Goal: Task Accomplishment & Management: Use online tool/utility

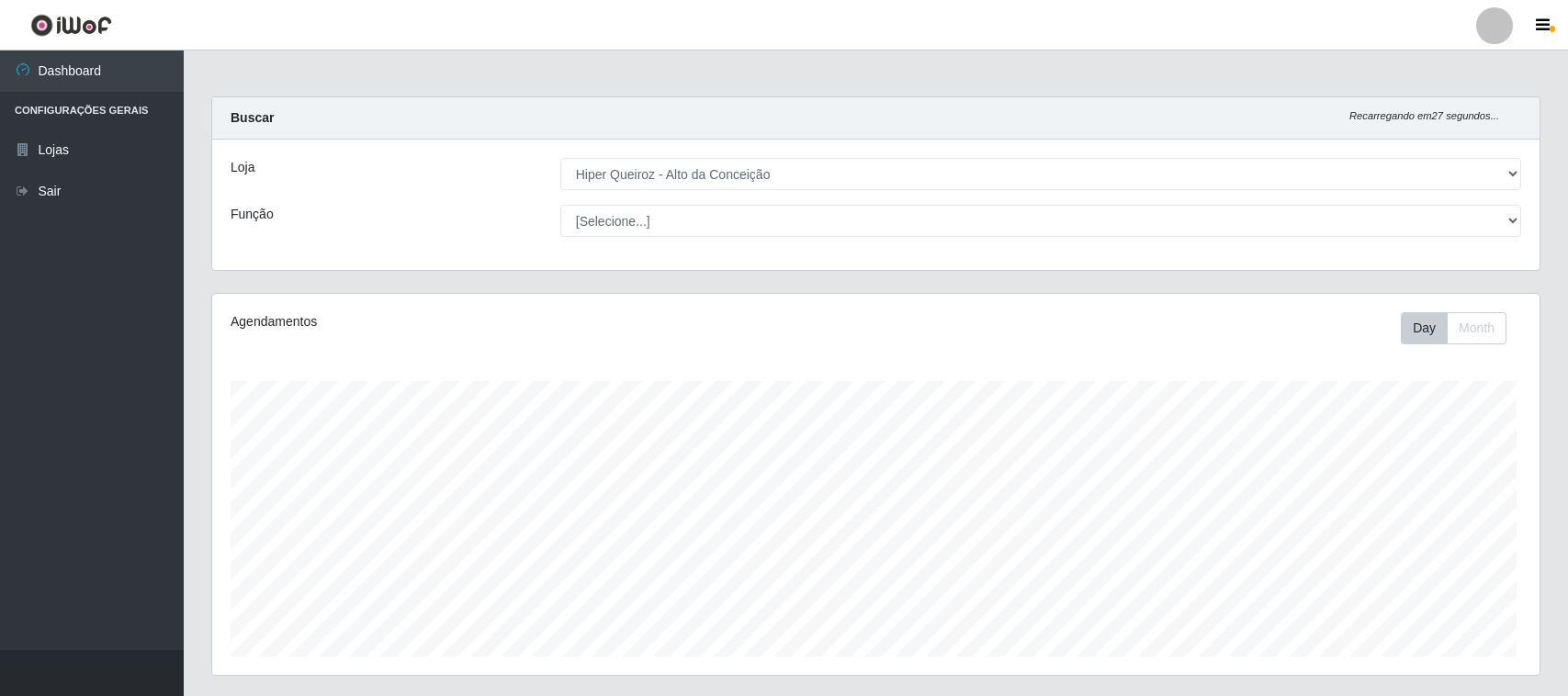
select select "515"
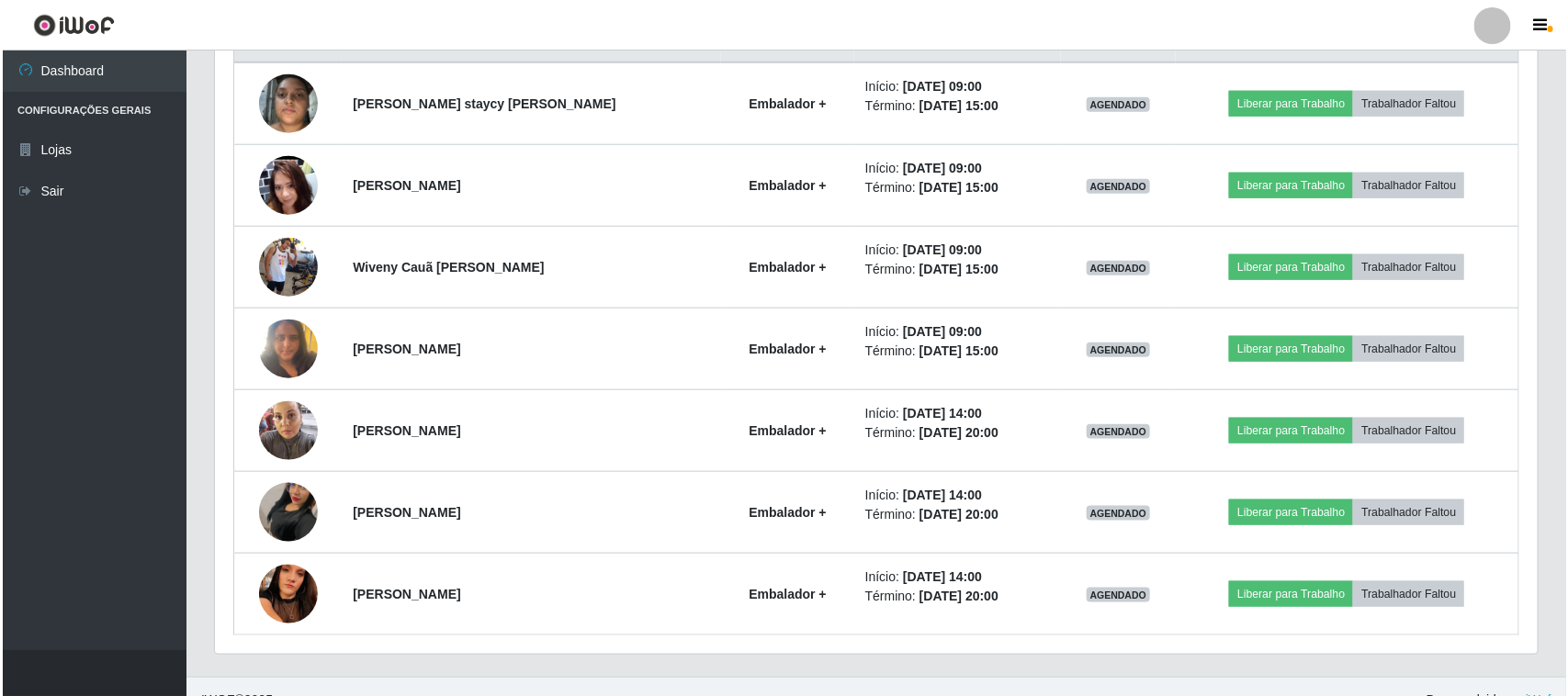
scroll to position [772, 0]
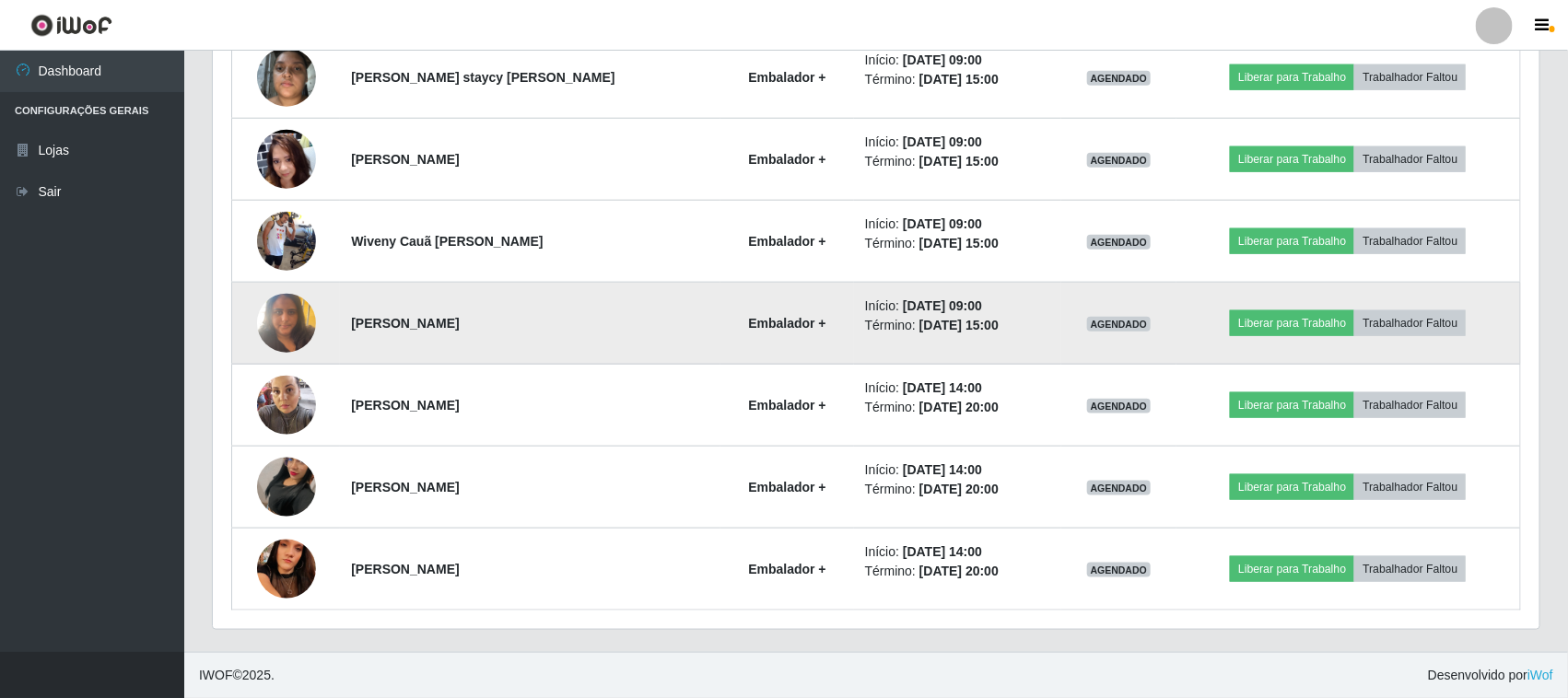
click at [272, 314] on img at bounding box center [287, 323] width 59 height 79
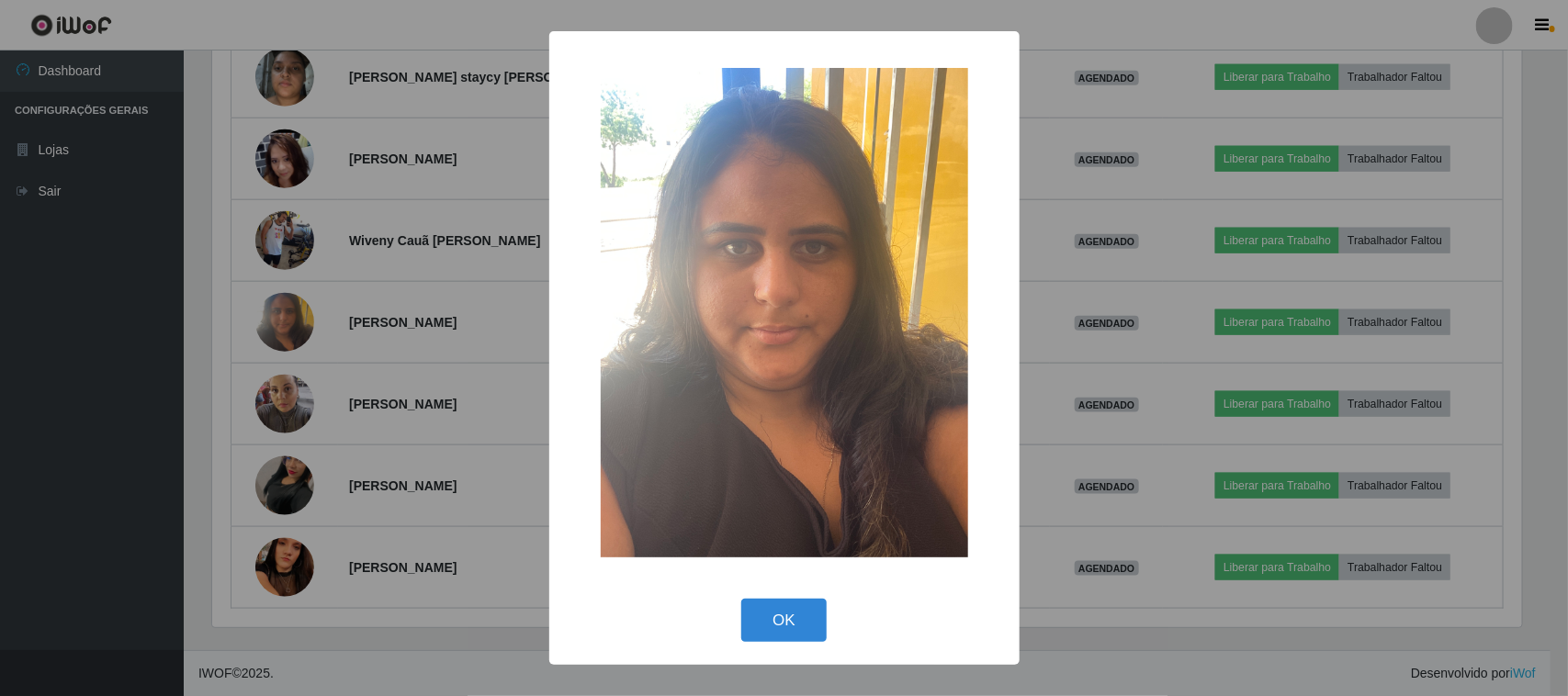
click at [351, 268] on div "× OK Cancel" at bounding box center [784, 348] width 1568 height 696
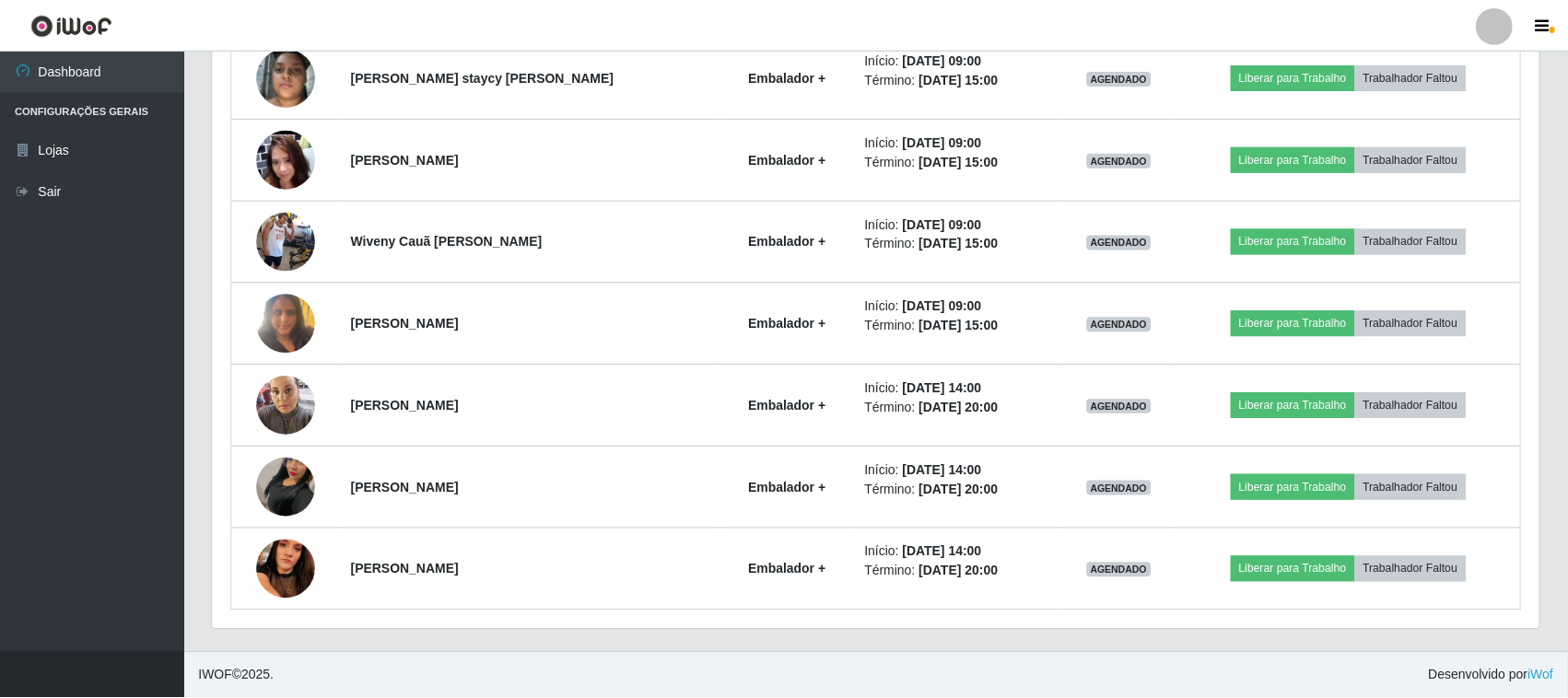
scroll to position [383, 1327]
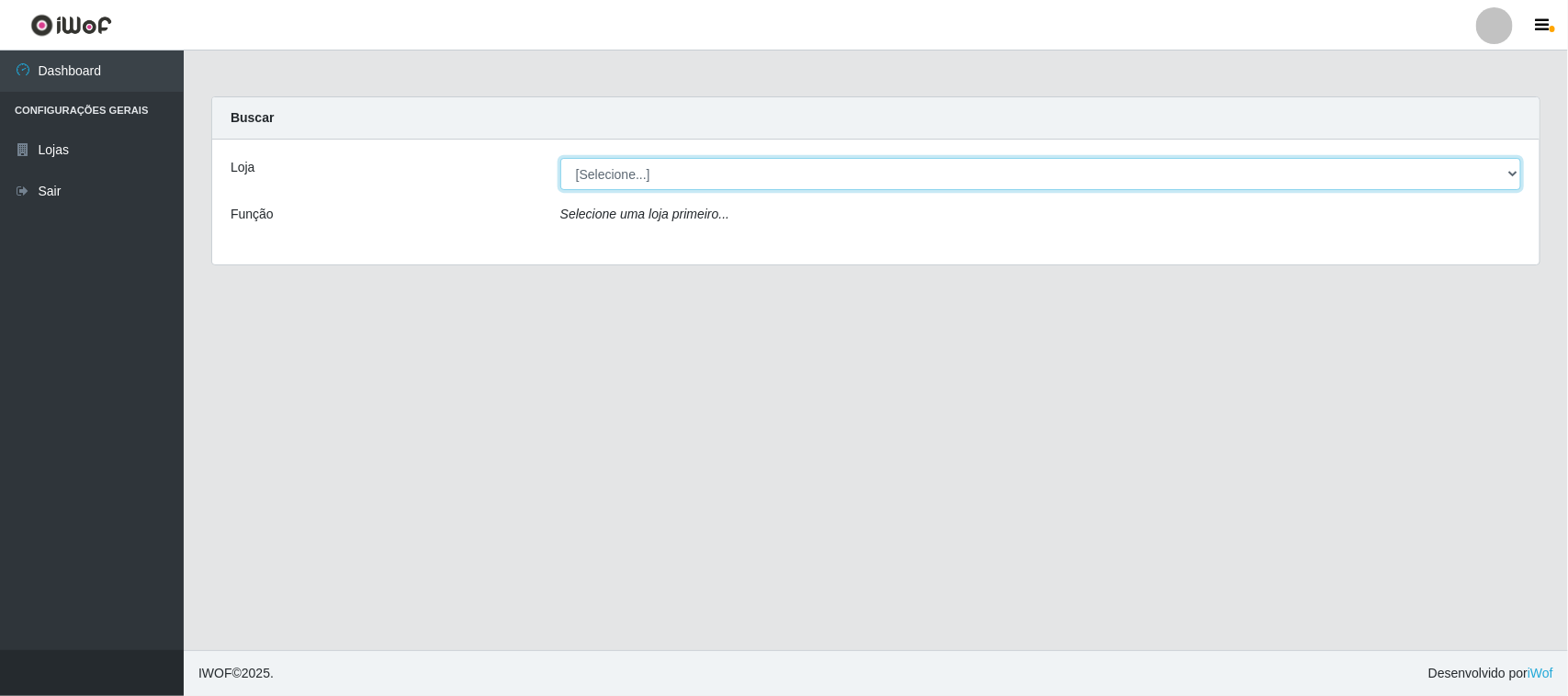
click at [695, 176] on select "[Selecione...] Hiper Queiroz - Alto da Conceição" at bounding box center [1041, 174] width 961 height 32
select select "515"
click at [561, 158] on select "[Selecione...] Hiper Queiroz - Alto da Conceição" at bounding box center [1041, 174] width 961 height 32
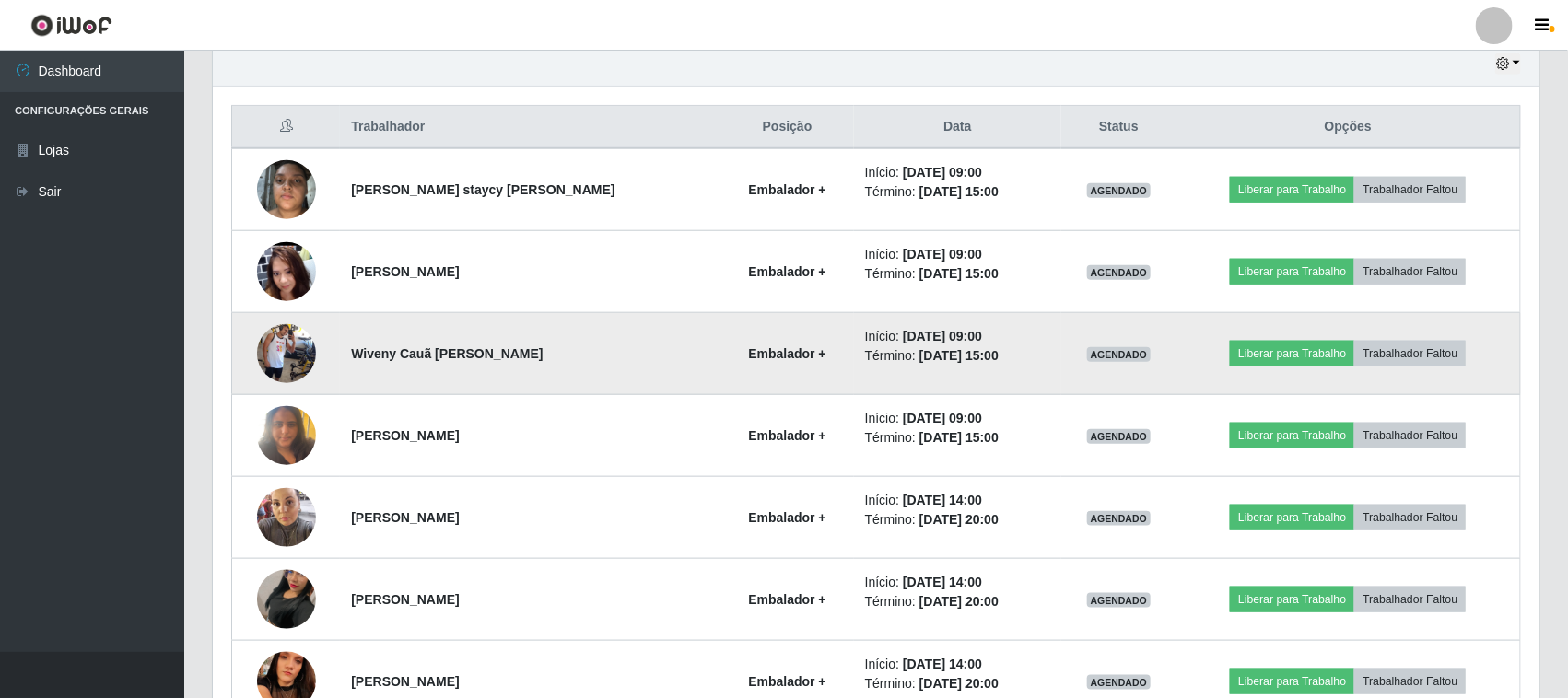
scroll to position [774, 0]
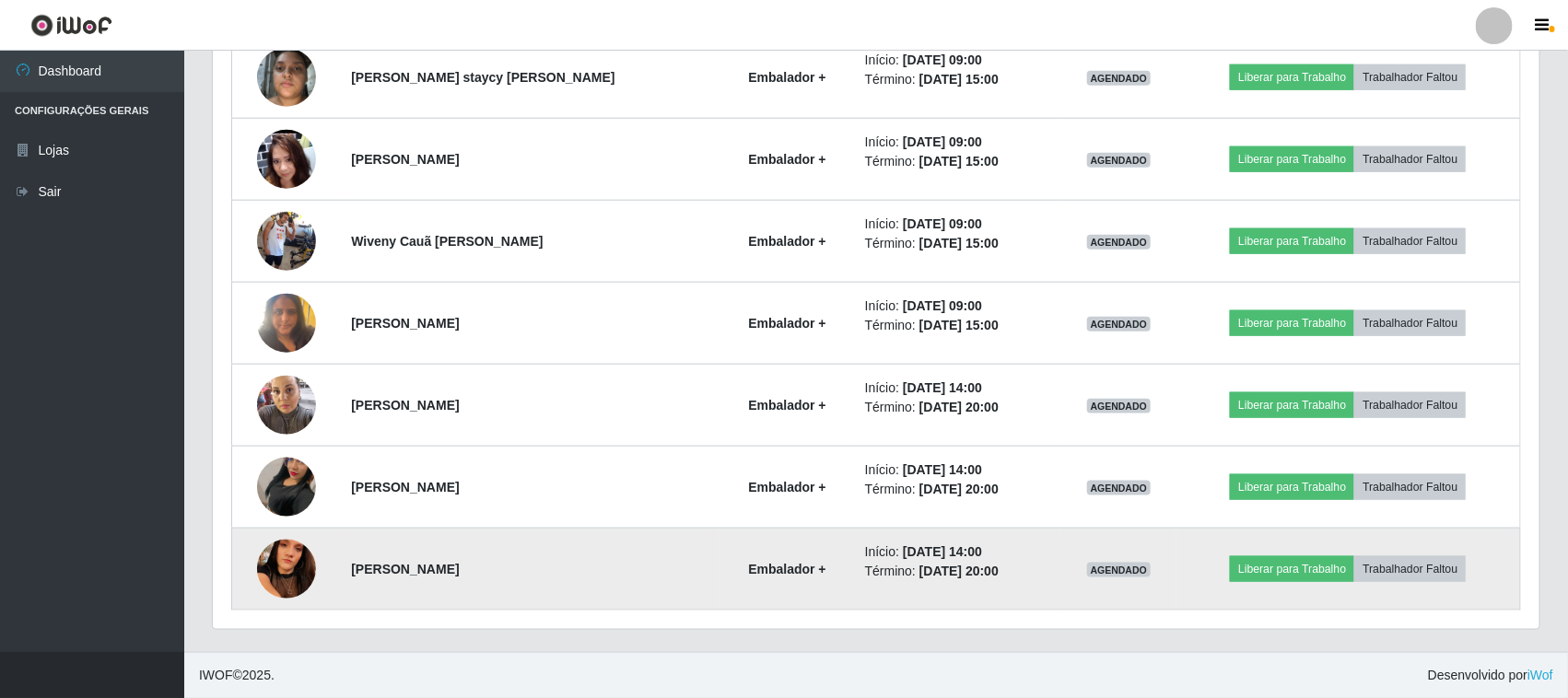
click at [287, 579] on img at bounding box center [287, 569] width 59 height 131
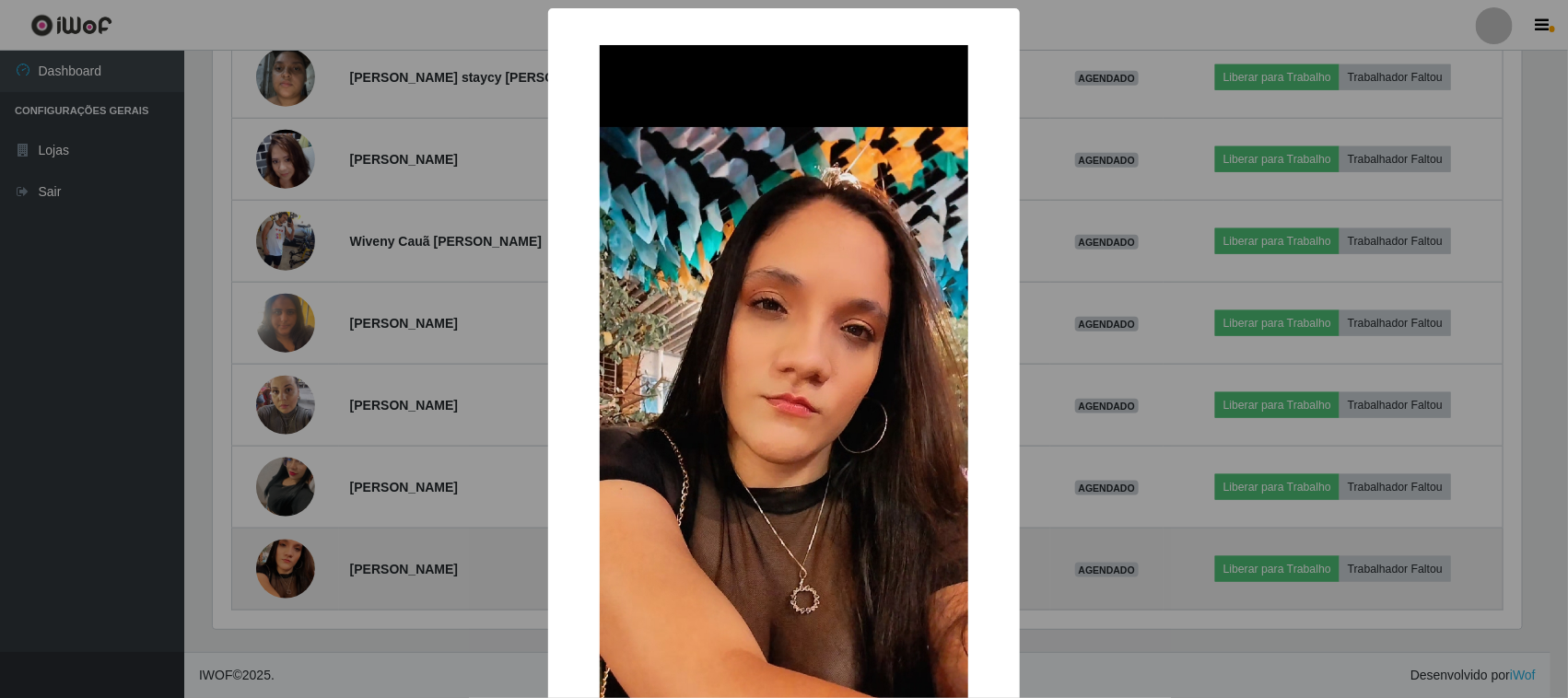
scroll to position [383, 1314]
click at [287, 579] on div "× OK Cancel" at bounding box center [786, 349] width 1573 height 698
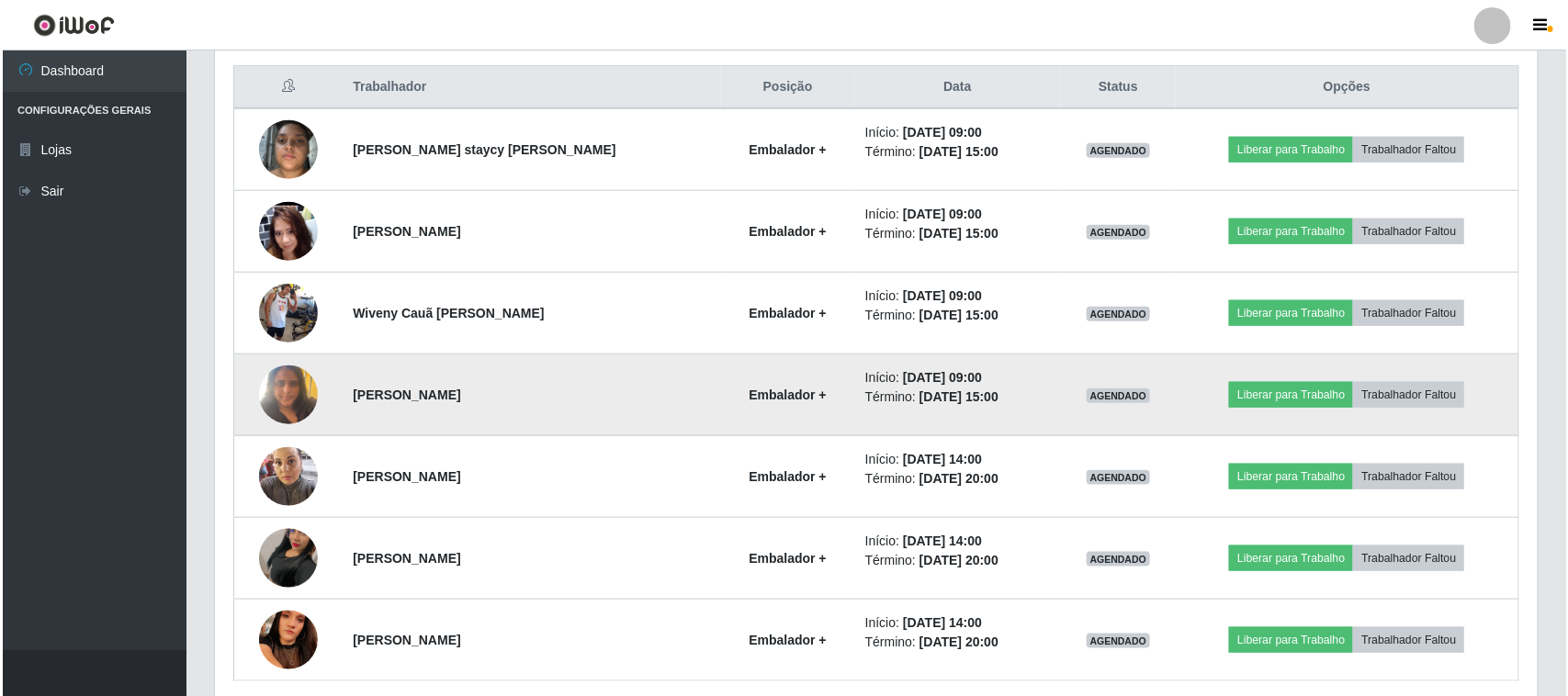
scroll to position [657, 0]
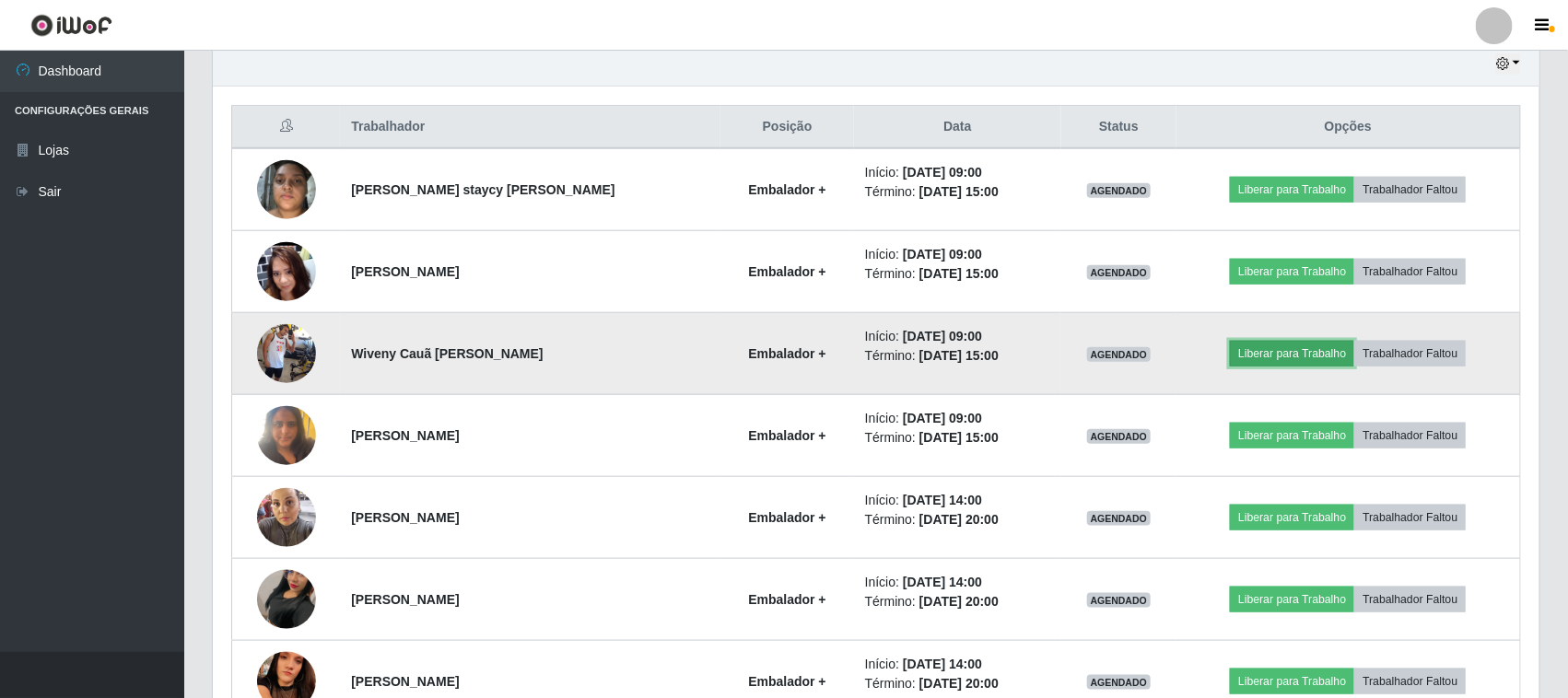
click at [1274, 354] on button "Liberar para Trabalho" at bounding box center [1292, 353] width 124 height 26
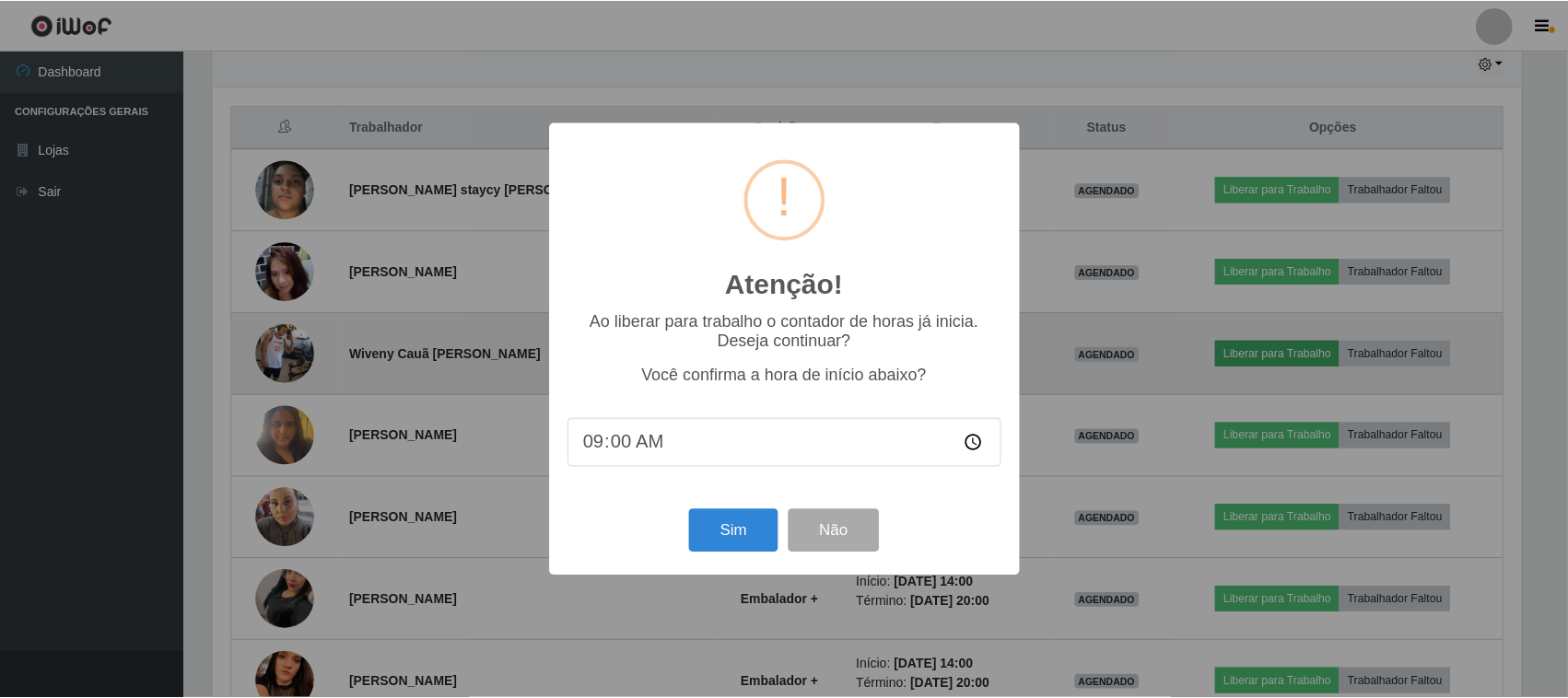
scroll to position [383, 1314]
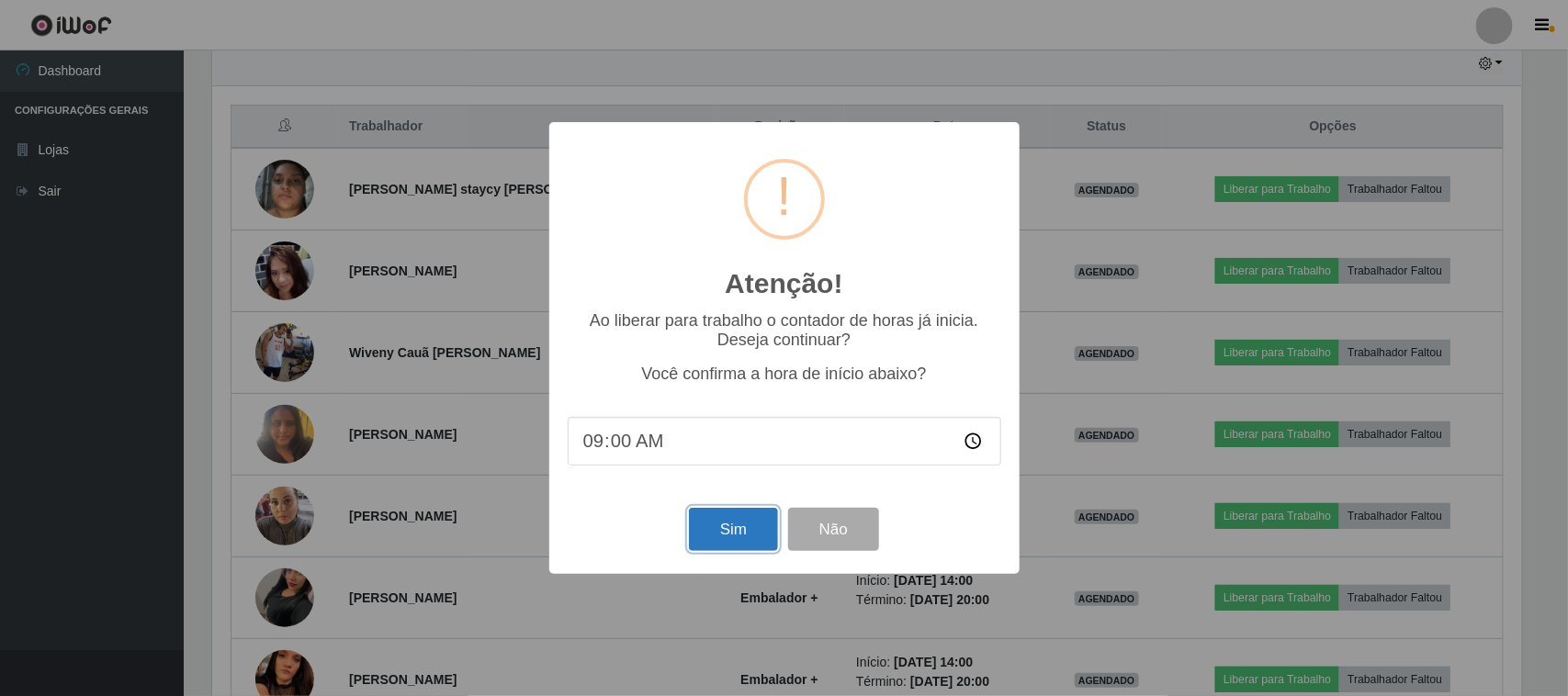
click at [741, 520] on button "Sim" at bounding box center [733, 529] width 89 height 43
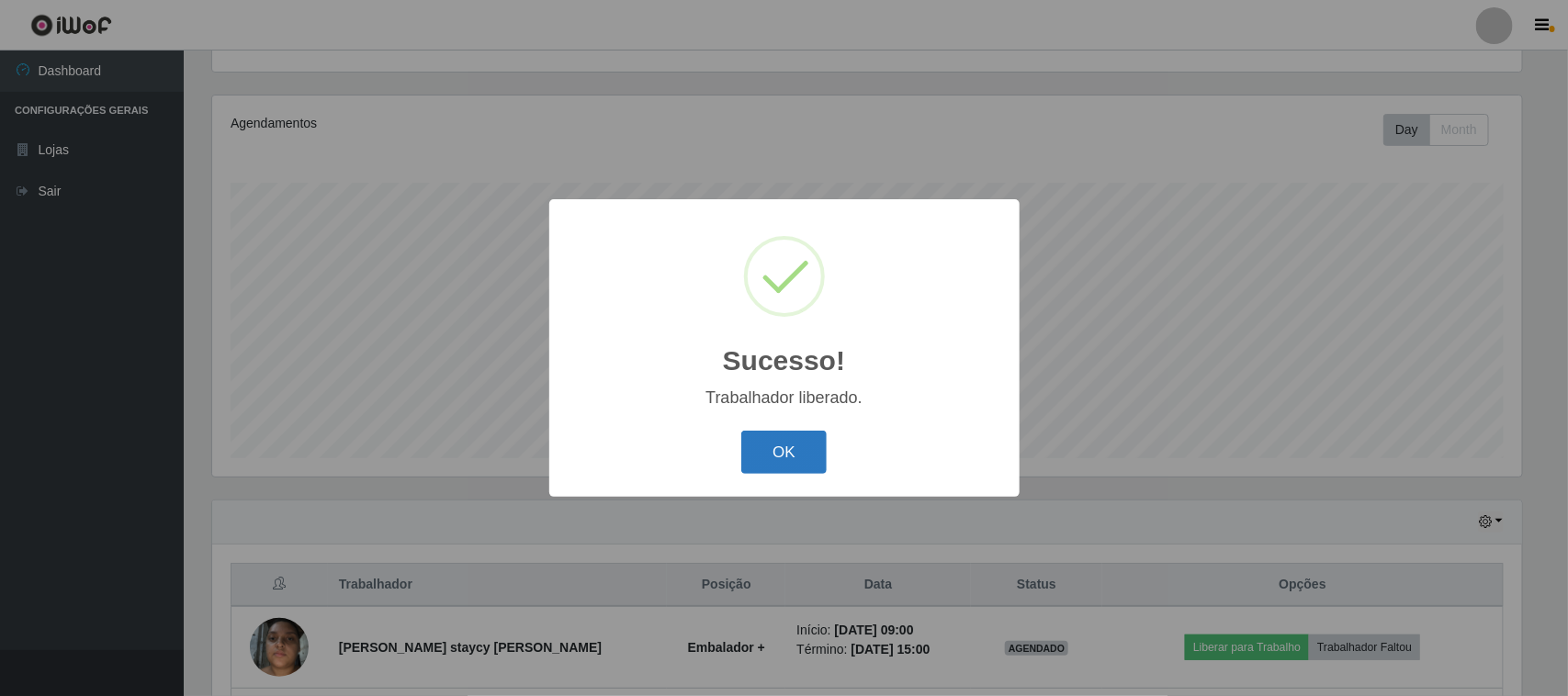
click at [779, 455] on button "OK" at bounding box center [784, 453] width 85 height 43
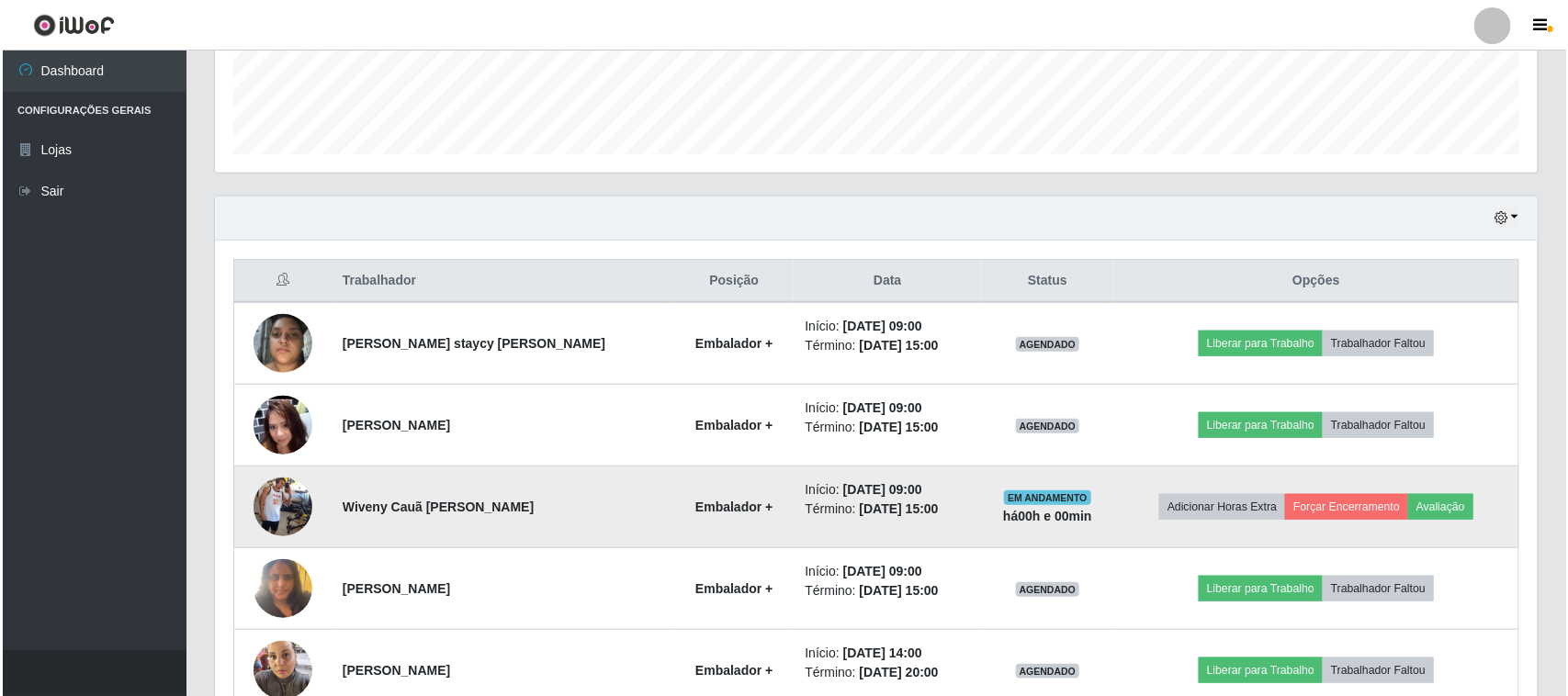
scroll to position [543, 0]
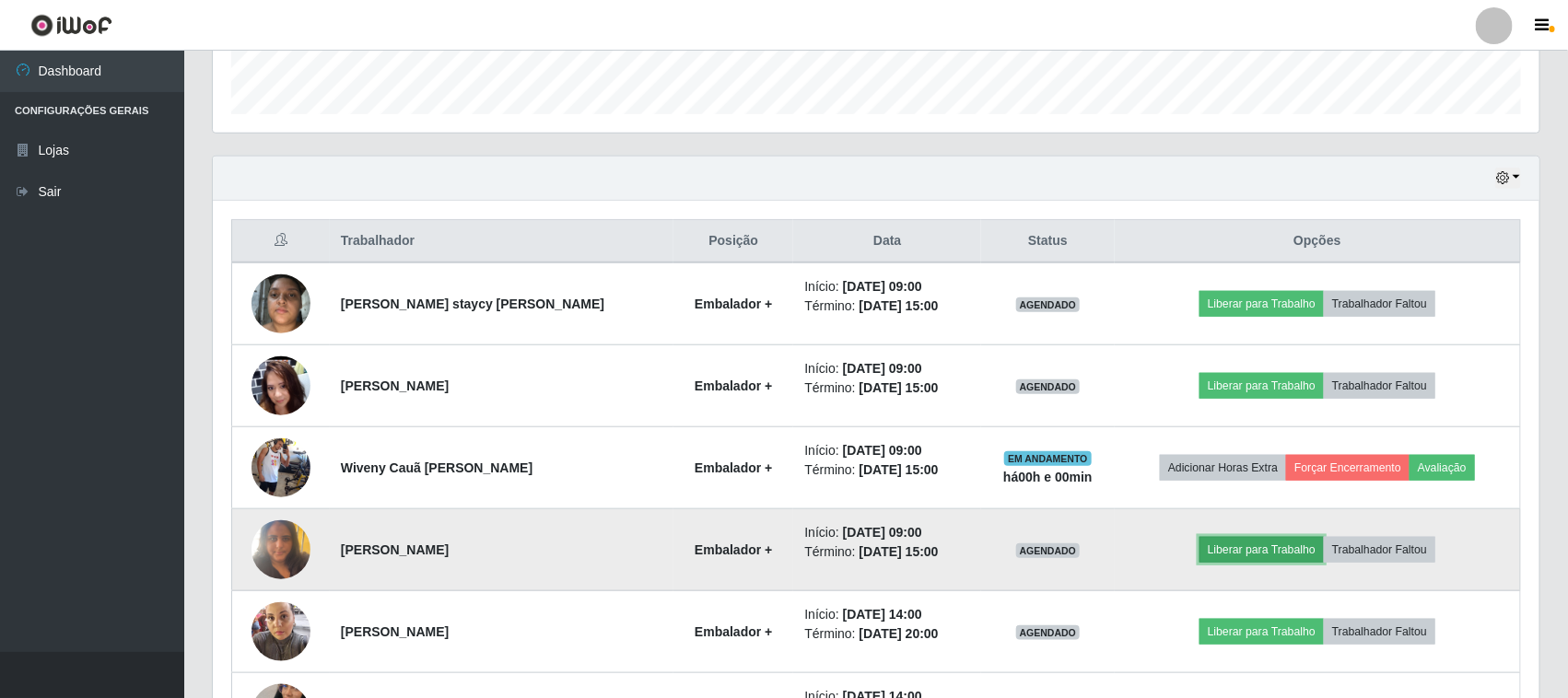
click at [1268, 550] on button "Liberar para Trabalho" at bounding box center [1262, 549] width 124 height 26
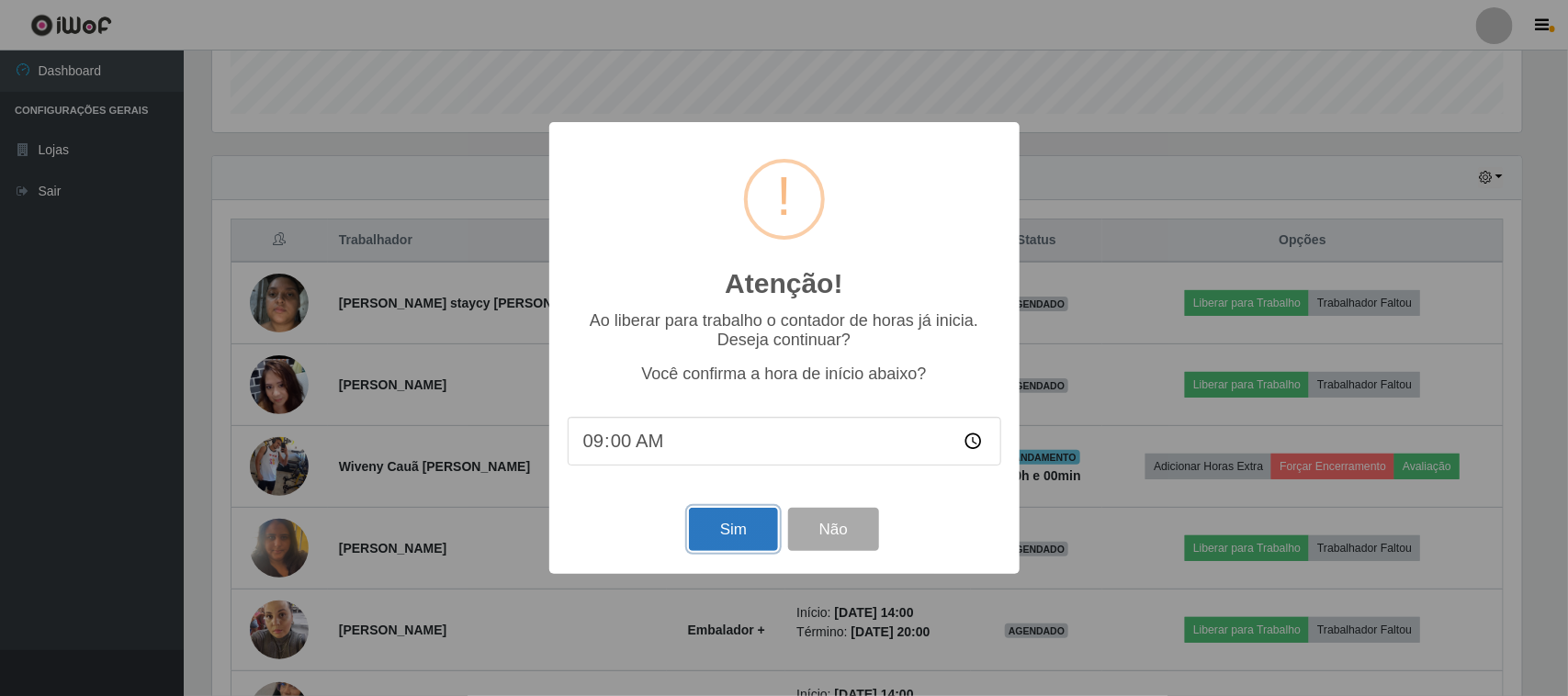
click at [735, 531] on button "Sim" at bounding box center [733, 529] width 89 height 43
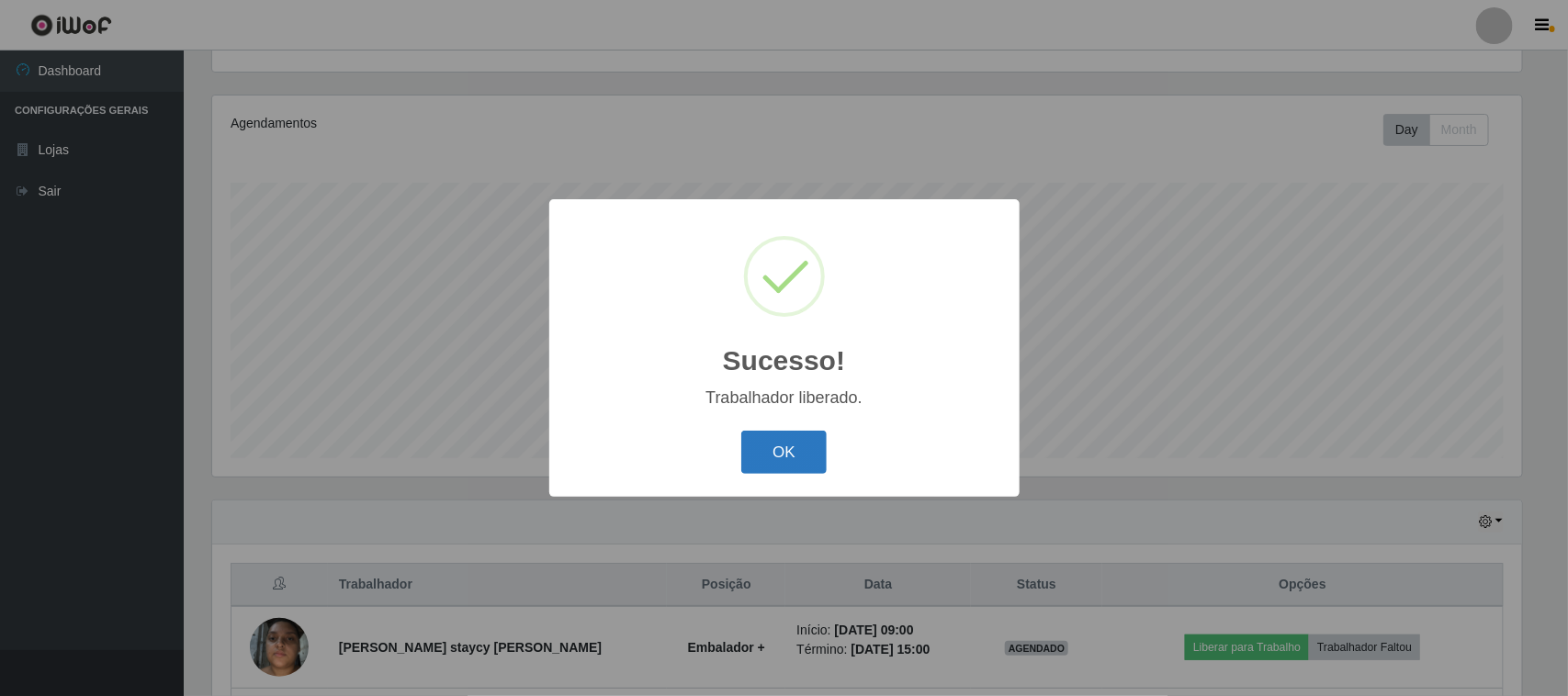
click at [791, 464] on button "OK" at bounding box center [784, 453] width 85 height 43
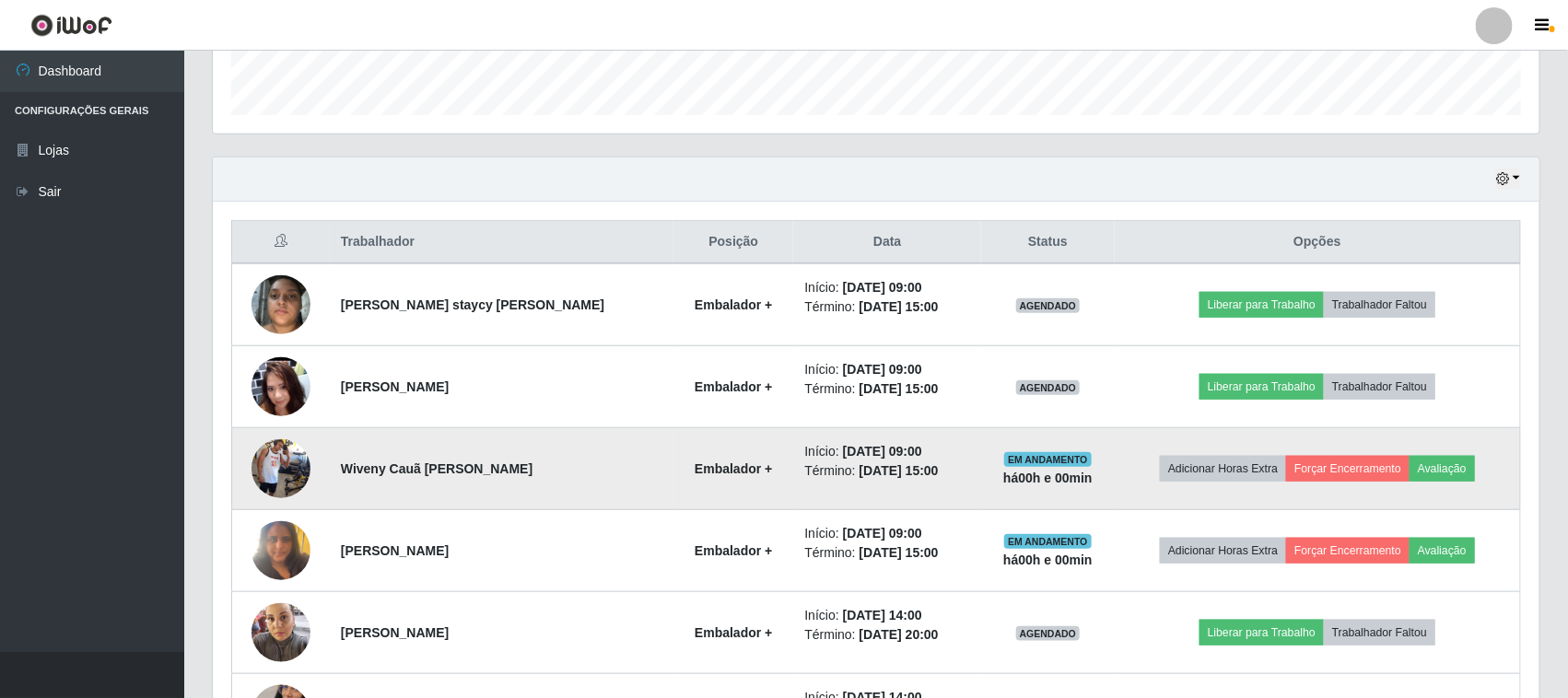
scroll to position [544, 0]
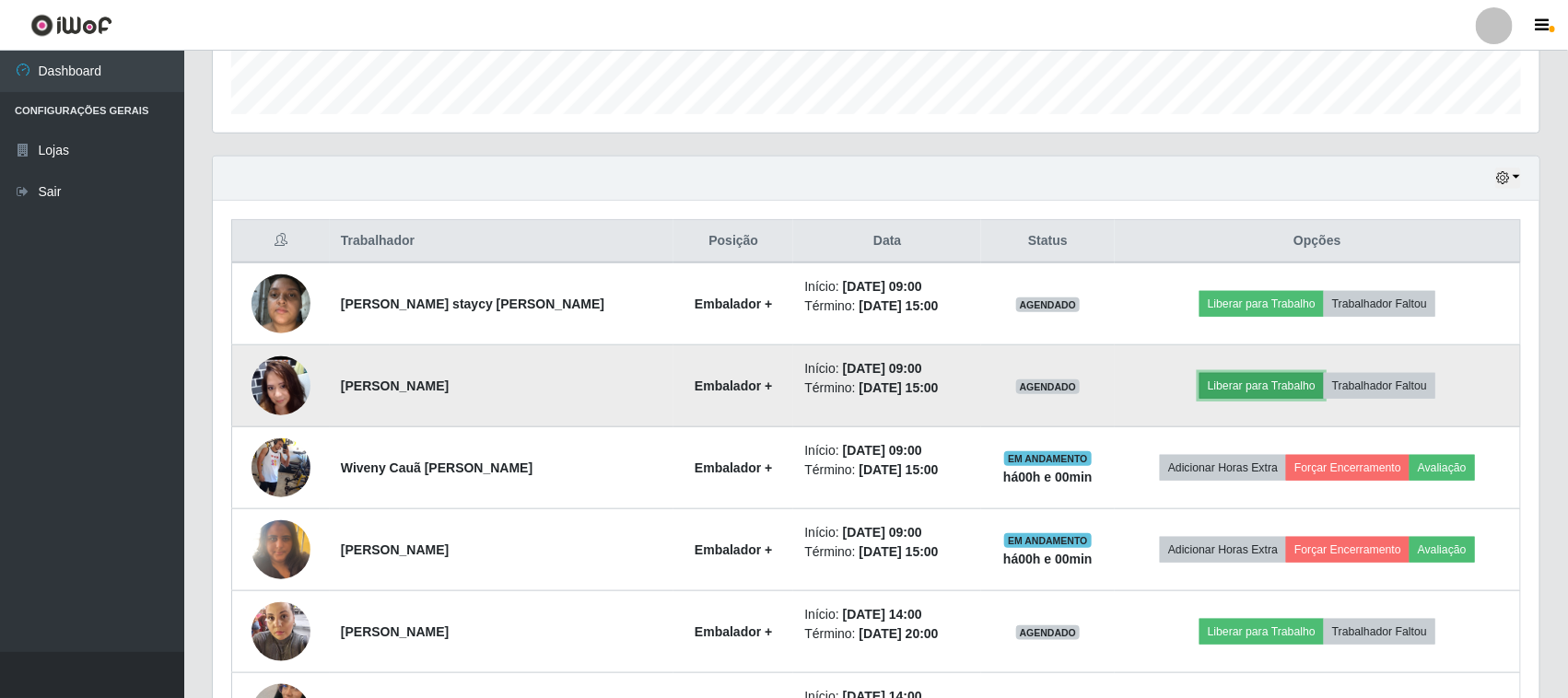
click at [1256, 393] on button "Liberar para Trabalho" at bounding box center [1262, 386] width 124 height 26
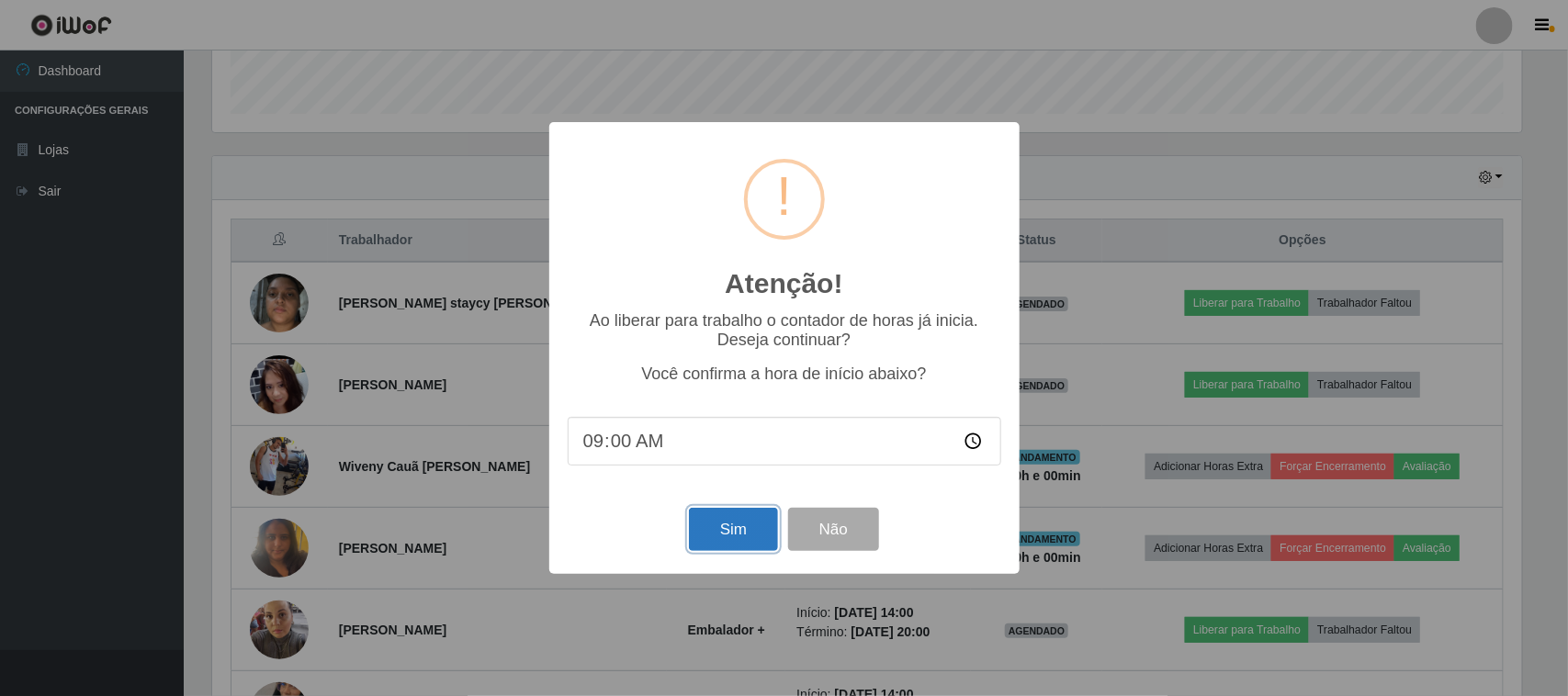
click at [696, 523] on button "Sim" at bounding box center [733, 529] width 89 height 43
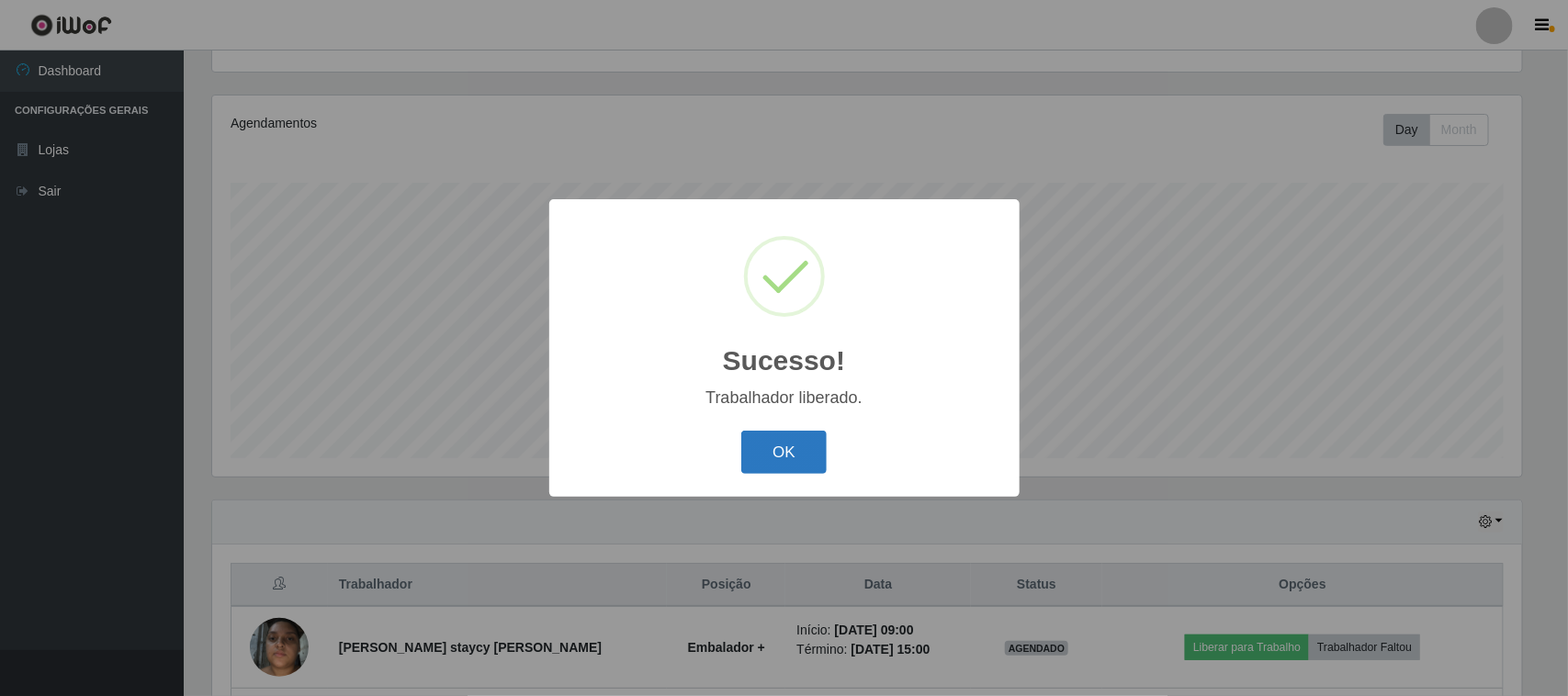
click at [772, 455] on button "OK" at bounding box center [784, 453] width 85 height 43
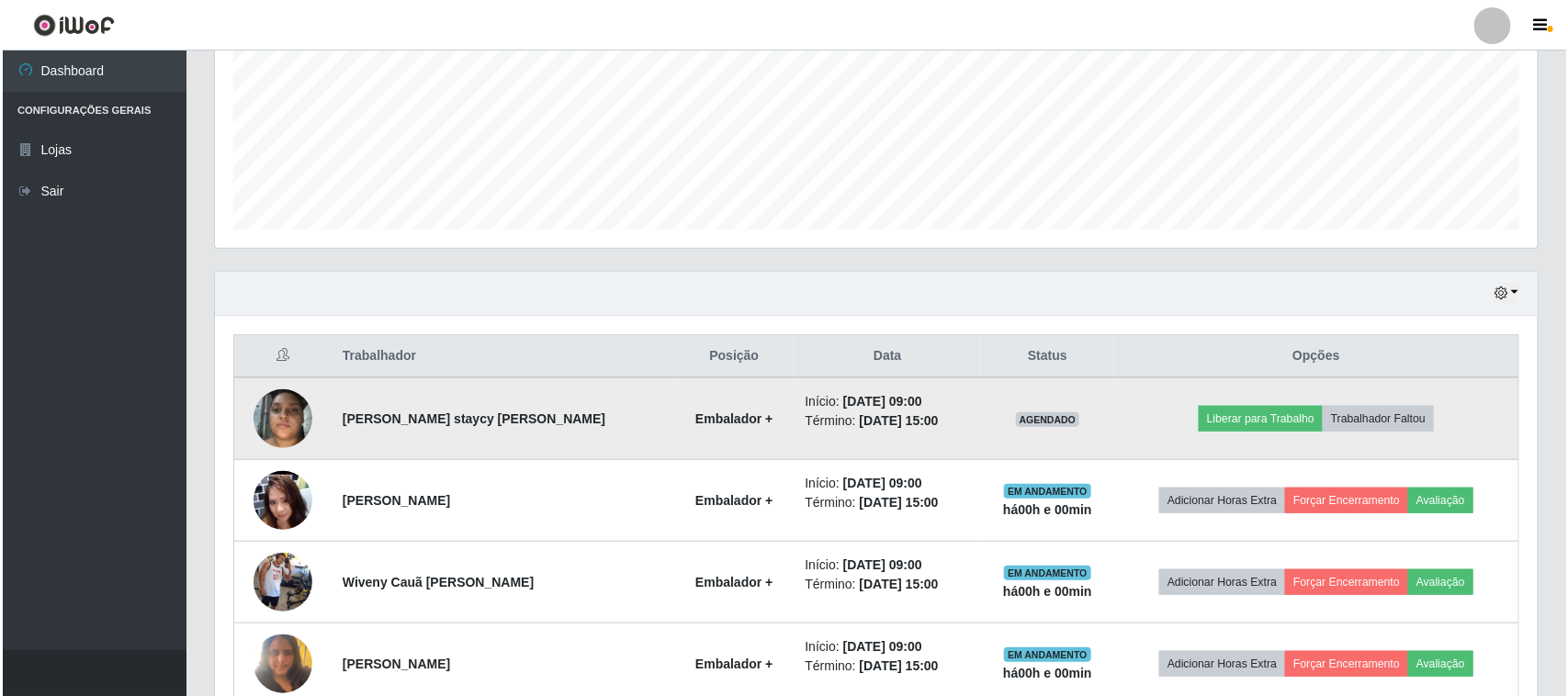
scroll to position [0, 0]
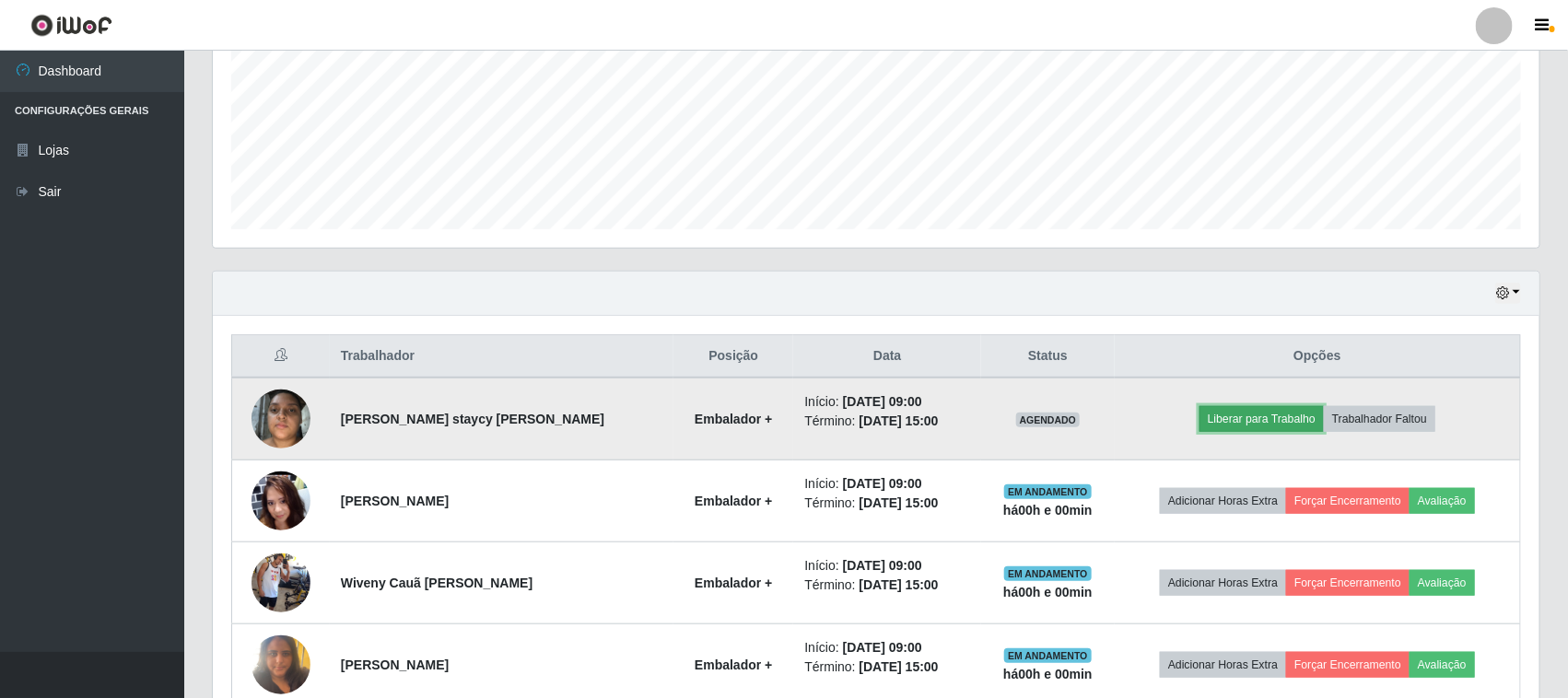
click at [1233, 417] on button "Liberar para Trabalho" at bounding box center [1262, 419] width 124 height 26
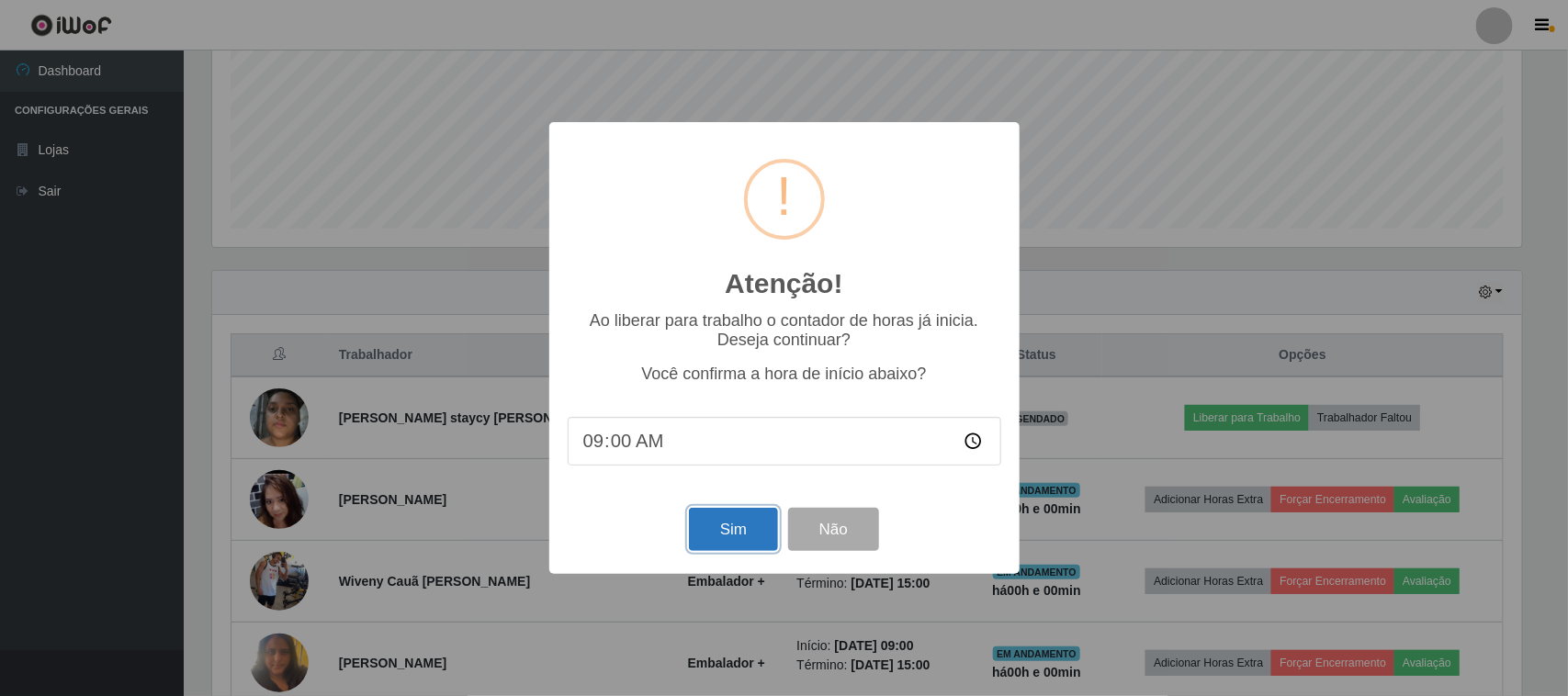
click at [722, 520] on button "Sim" at bounding box center [733, 529] width 89 height 43
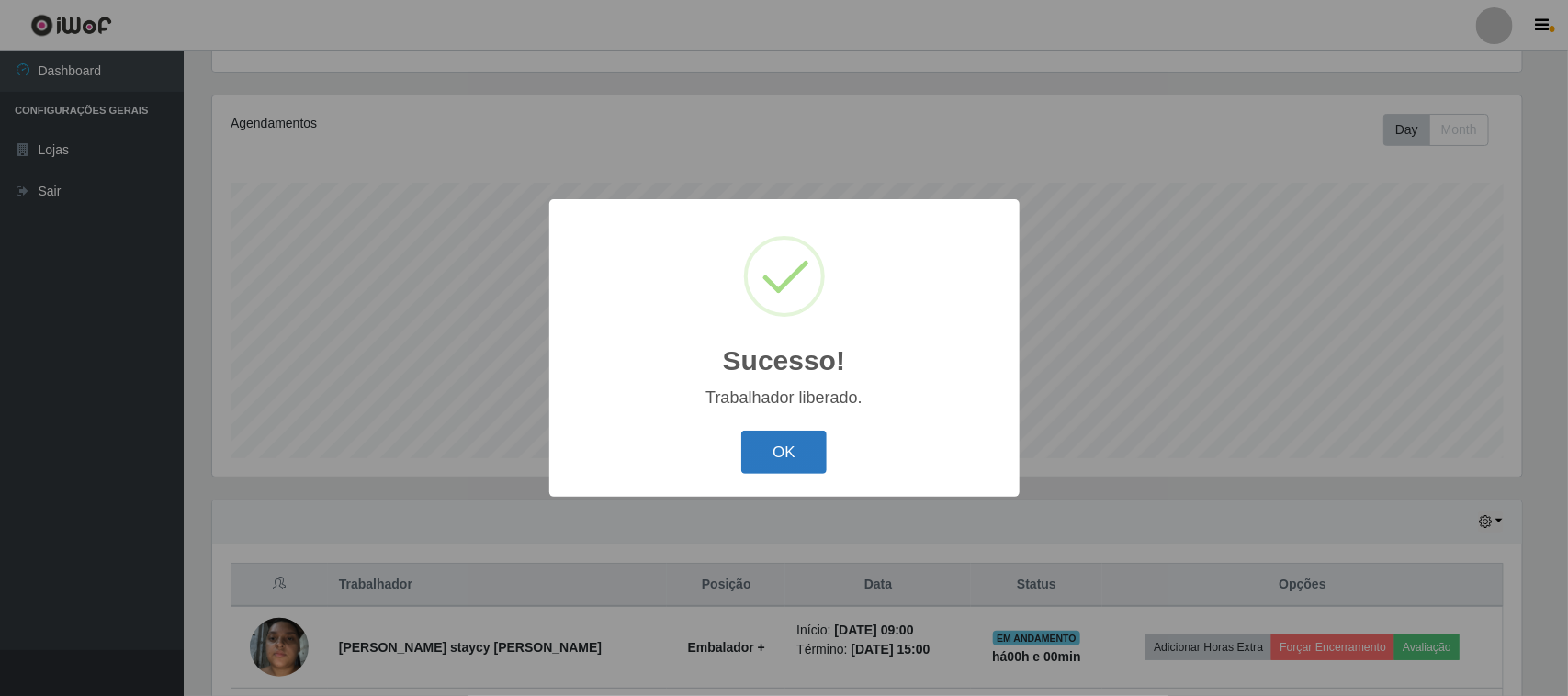
click at [781, 450] on button "OK" at bounding box center [784, 453] width 85 height 43
